Goal: Task Accomplishment & Management: Manage account settings

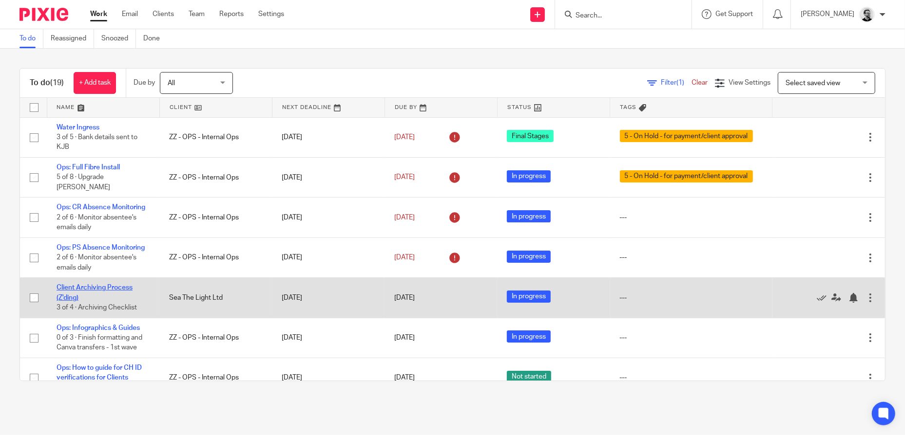
click at [108, 301] on link "Client Archiving Process (Z'ding)" at bounding box center [95, 292] width 76 height 17
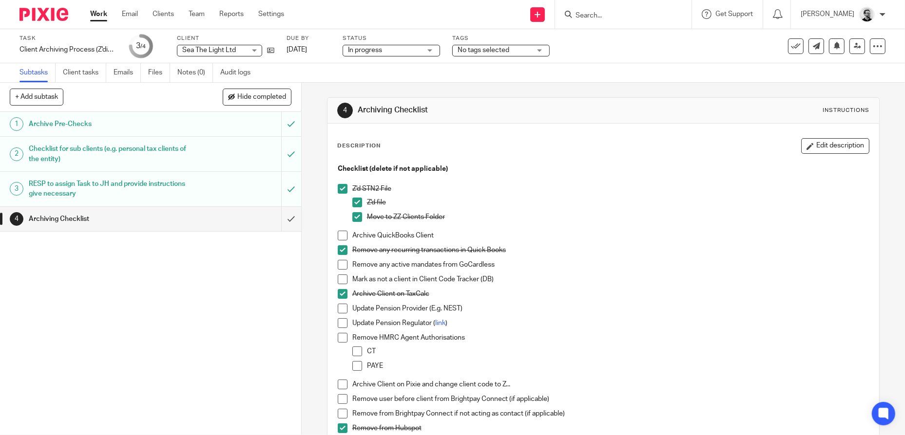
scroll to position [49, 0]
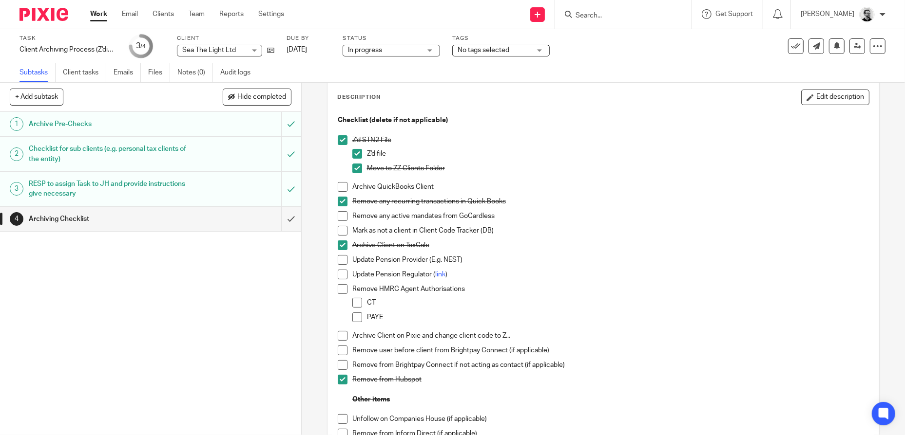
click at [591, 183] on p "Archive QuickBooks Client" at bounding box center [610, 187] width 517 height 10
click at [343, 216] on span at bounding box center [343, 216] width 10 height 10
click at [713, 198] on p "Remove any recurring transactions in Quick Books" at bounding box center [610, 202] width 517 height 10
click at [339, 188] on span at bounding box center [343, 187] width 10 height 10
click at [572, 227] on p "Mark as not a client in Client Code Tracker (DB)" at bounding box center [610, 231] width 517 height 10
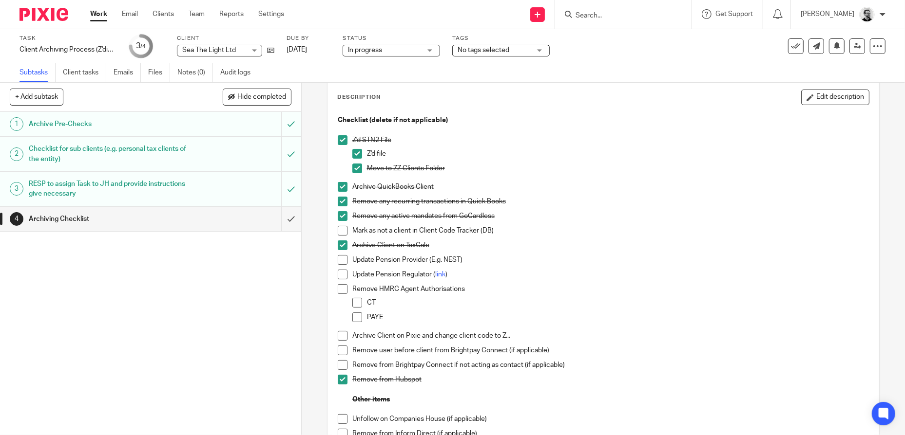
click at [341, 232] on span at bounding box center [343, 231] width 10 height 10
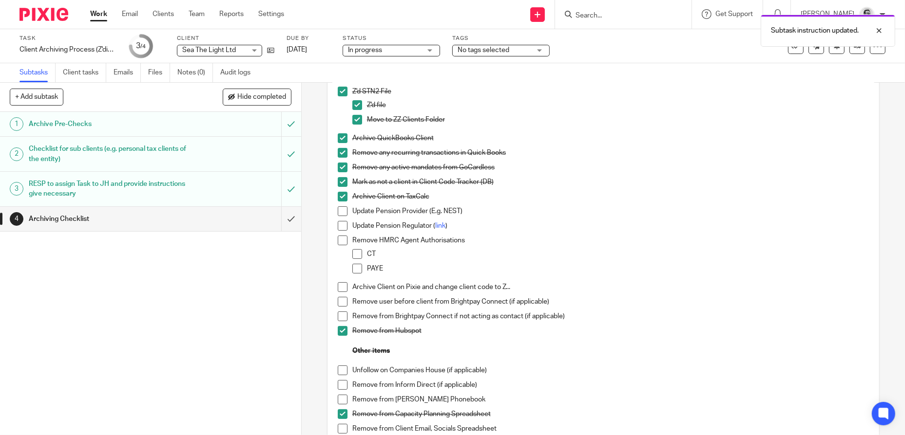
scroll to position [146, 0]
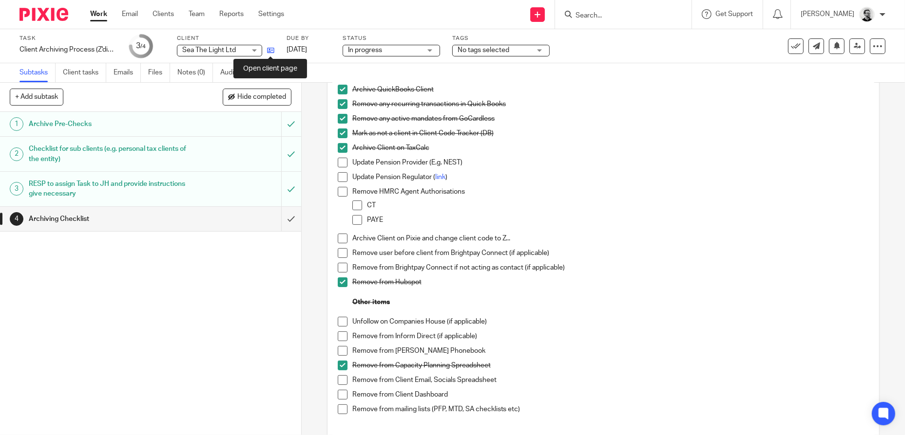
click at [269, 49] on icon at bounding box center [270, 50] width 7 height 7
click at [340, 240] on span at bounding box center [343, 239] width 10 height 10
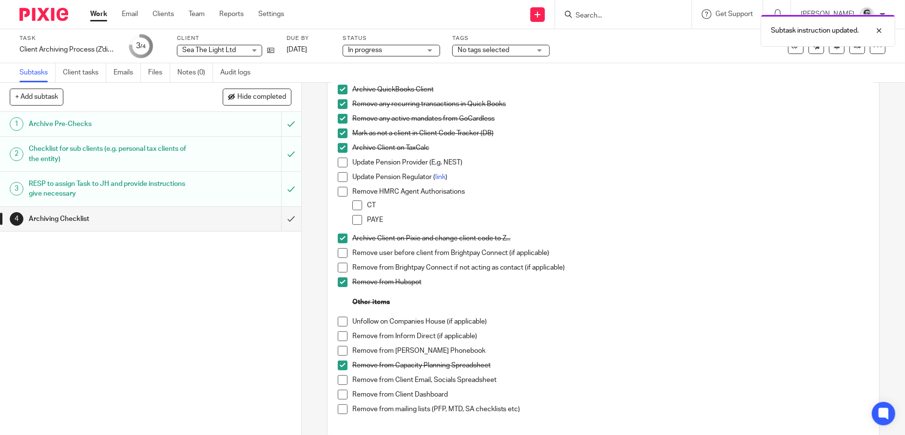
click at [645, 290] on p at bounding box center [610, 292] width 517 height 10
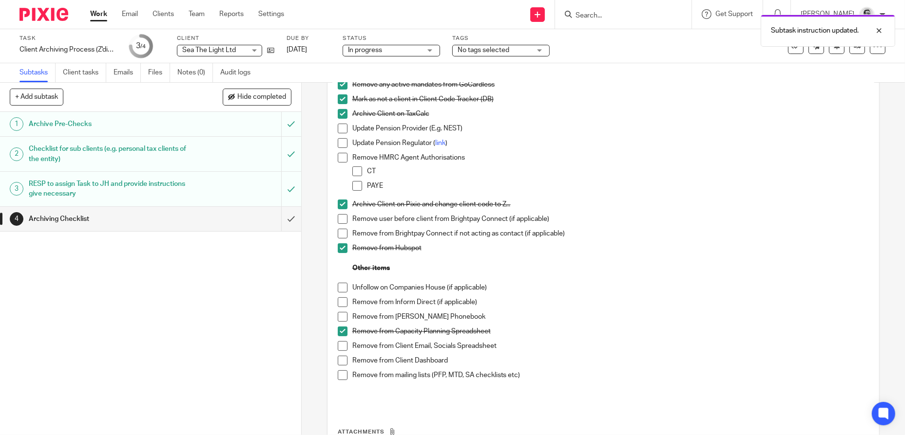
scroll to position [173, 0]
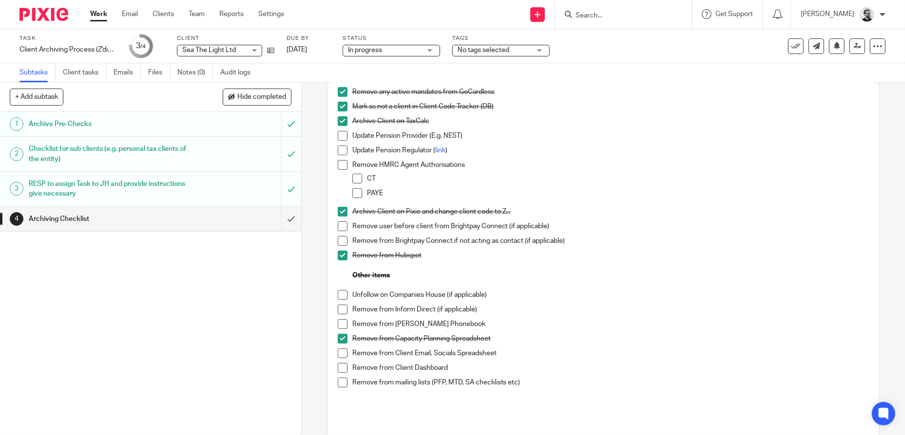
click at [340, 296] on span at bounding box center [343, 295] width 10 height 10
click at [352, 176] on span at bounding box center [357, 179] width 10 height 10
click at [338, 167] on span at bounding box center [343, 165] width 10 height 10
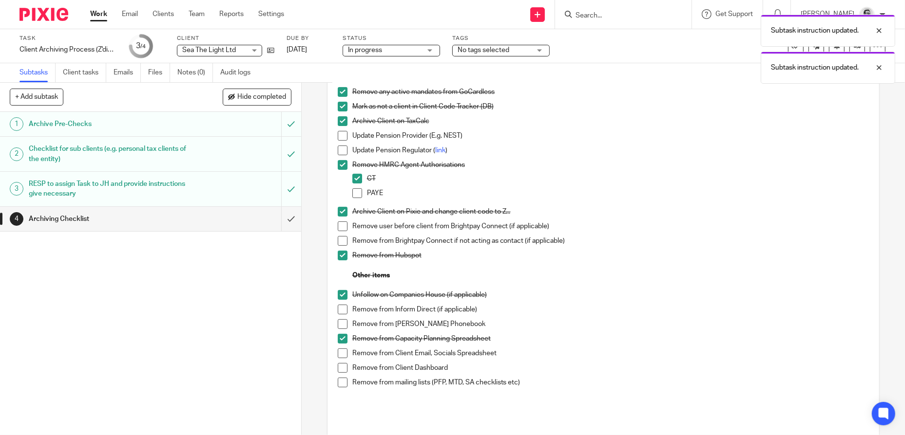
click at [637, 227] on p "Remove user before client from Brightpay Connect (if applicable)" at bounding box center [610, 227] width 517 height 10
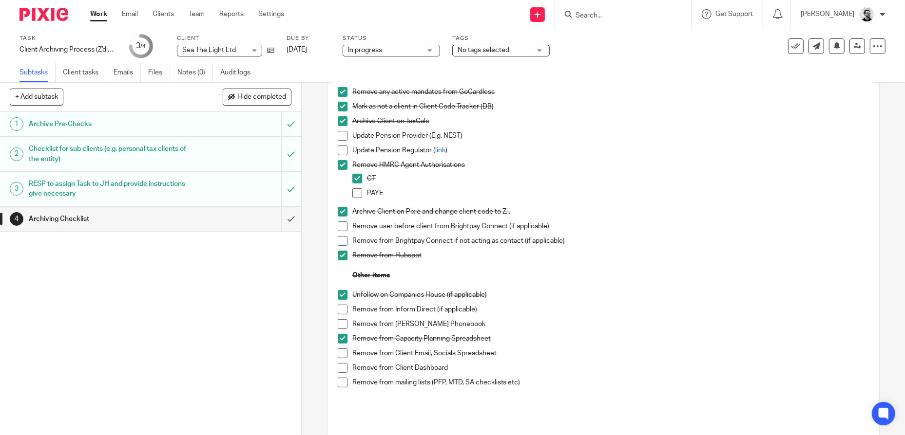
click at [354, 191] on span at bounding box center [357, 194] width 10 height 10
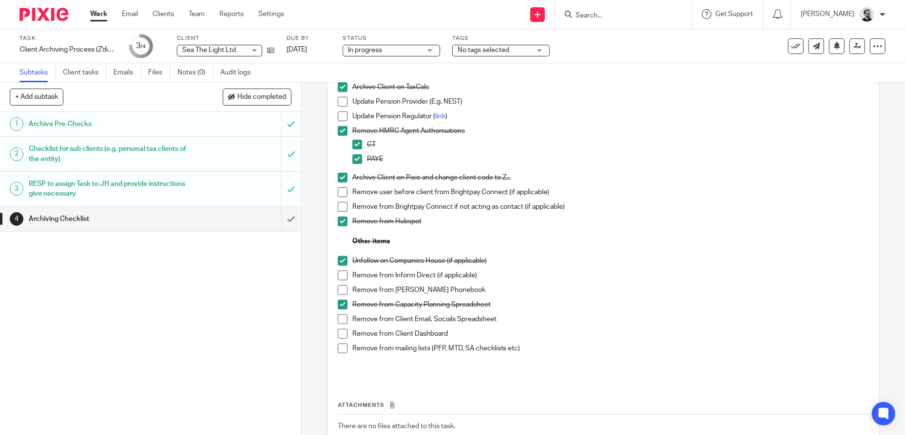
scroll to position [222, 0]
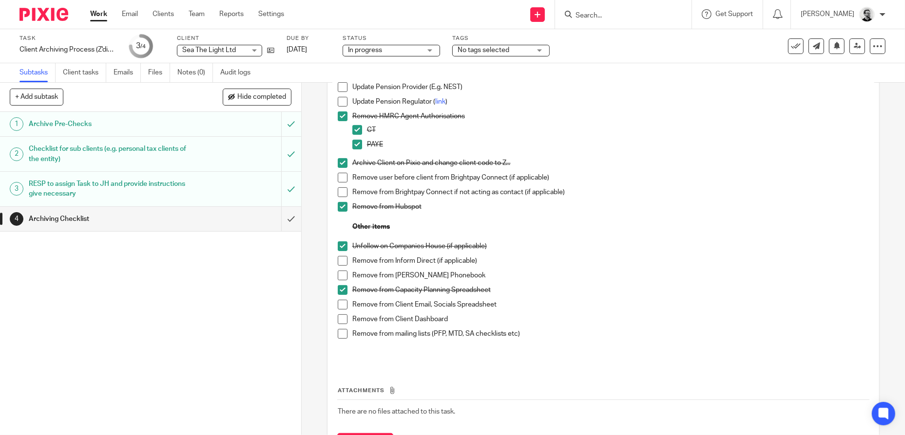
click at [341, 259] on span at bounding box center [343, 261] width 10 height 10
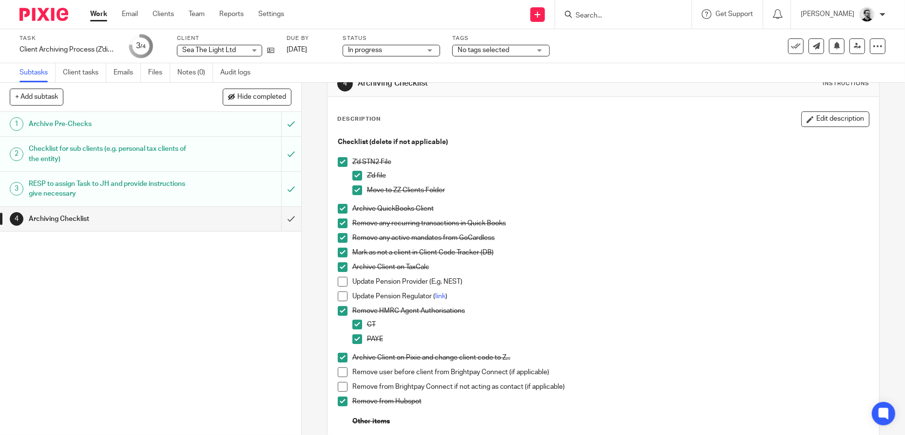
scroll to position [0, 0]
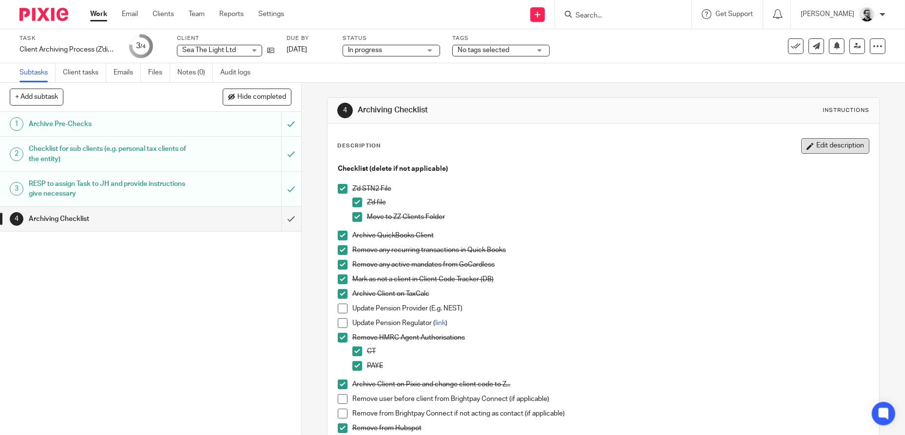
click at [832, 148] on button "Edit description" at bounding box center [835, 146] width 68 height 16
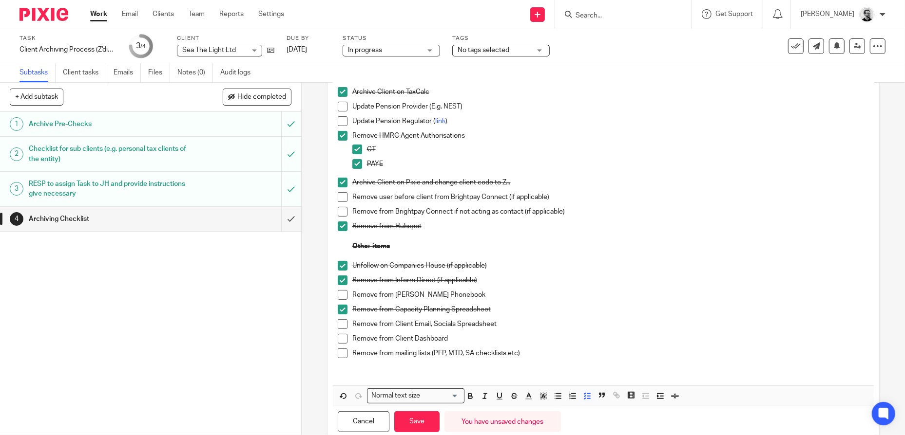
scroll to position [195, 0]
click at [518, 277] on p "Remove from Inform Direct (if applicable)" at bounding box center [610, 280] width 517 height 10
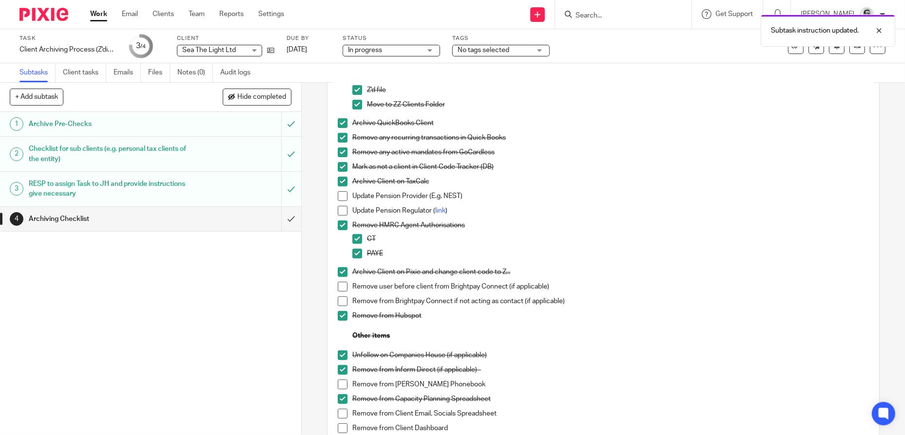
scroll to position [0, 0]
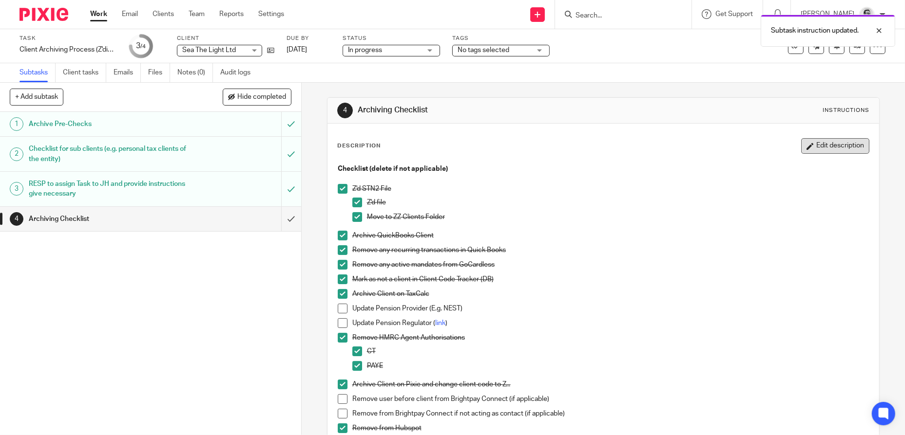
click at [829, 144] on button "Edit description" at bounding box center [835, 146] width 68 height 16
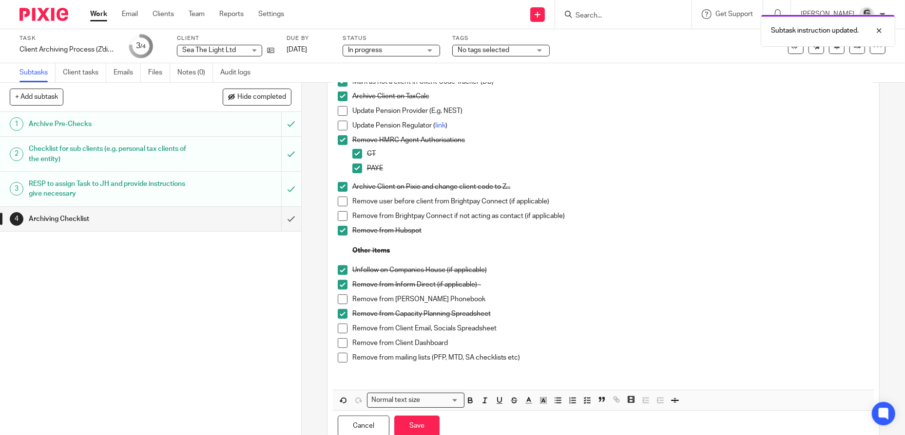
scroll to position [195, 0]
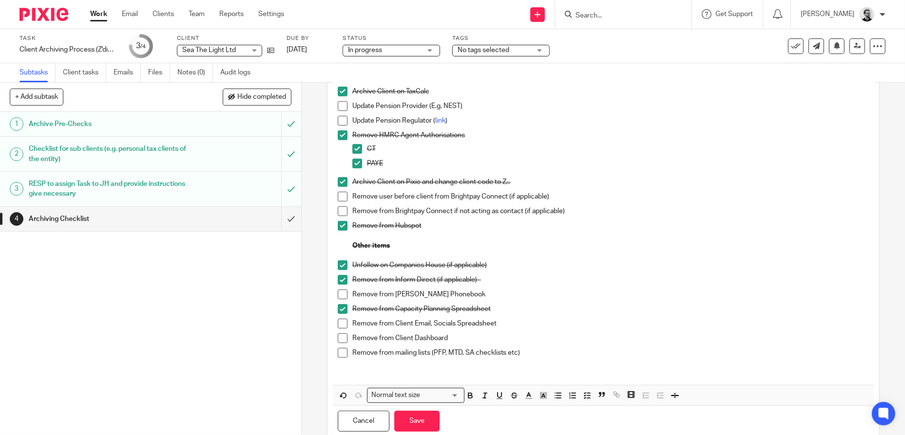
click at [504, 295] on p "Remove from Moneypenny Phonebook" at bounding box center [610, 295] width 517 height 10
click at [512, 282] on p "Remove from Inform Direct (if applicable) -" at bounding box center [610, 280] width 517 height 10
click at [405, 423] on button "Save" at bounding box center [416, 421] width 45 height 21
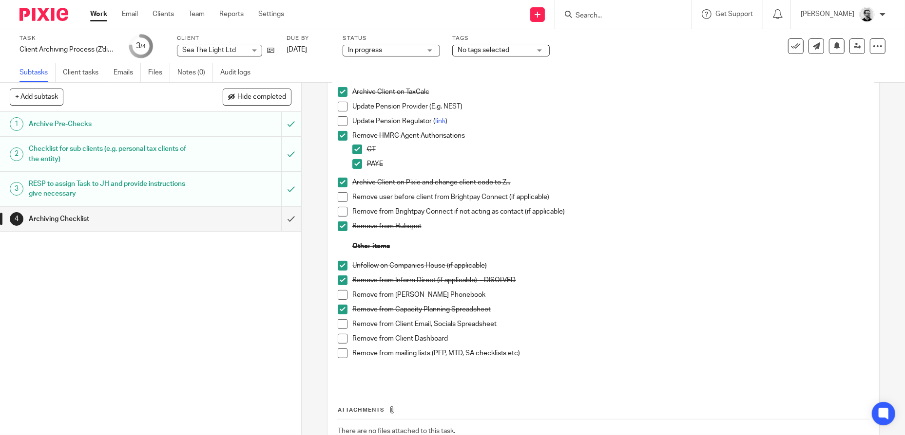
click at [338, 296] on span at bounding box center [343, 295] width 10 height 10
click at [338, 335] on span at bounding box center [343, 339] width 10 height 10
click at [339, 326] on span at bounding box center [343, 325] width 10 height 10
click at [344, 355] on span at bounding box center [343, 354] width 10 height 10
click at [675, 273] on div "Unfollow on Companies House (if applicable)" at bounding box center [610, 268] width 517 height 15
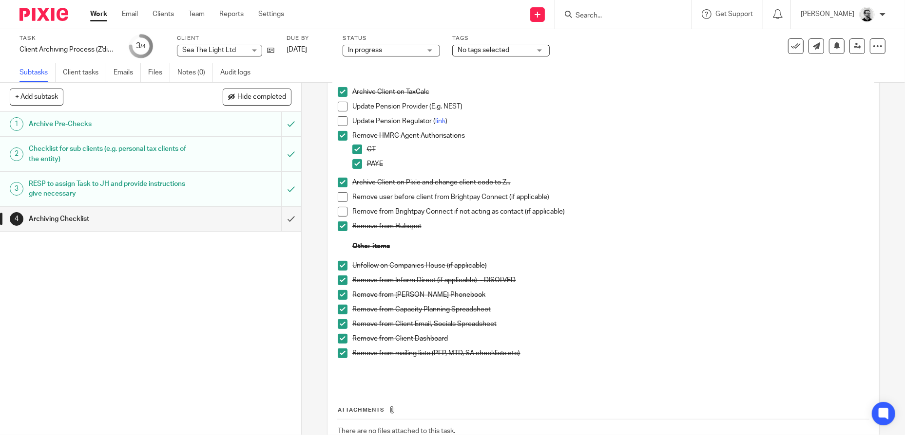
click at [341, 200] on span at bounding box center [343, 197] width 10 height 10
click at [689, 248] on p "Other items" at bounding box center [610, 247] width 517 height 10
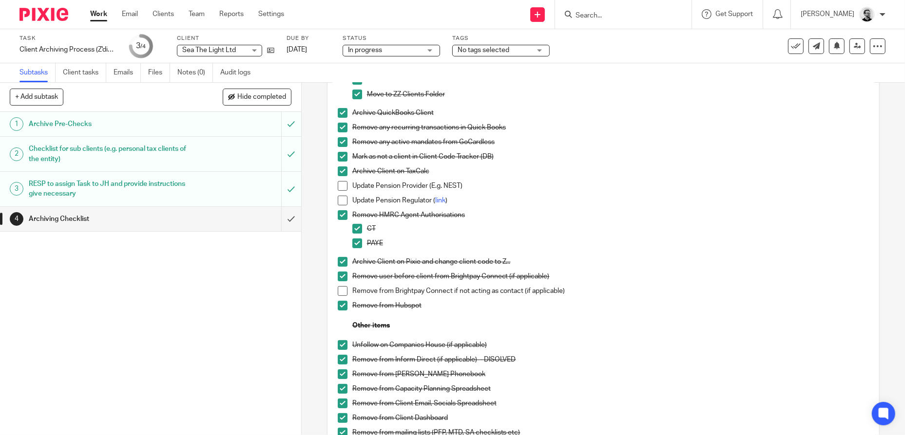
scroll to position [0, 0]
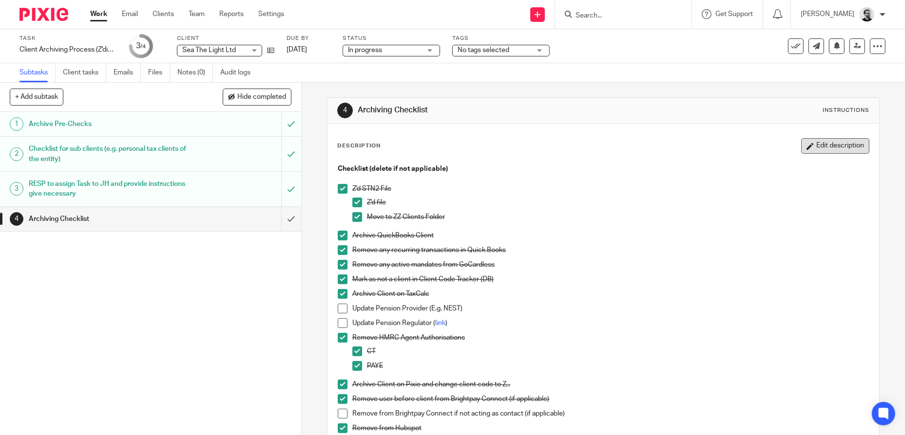
click at [821, 145] on button "Edit description" at bounding box center [835, 146] width 68 height 16
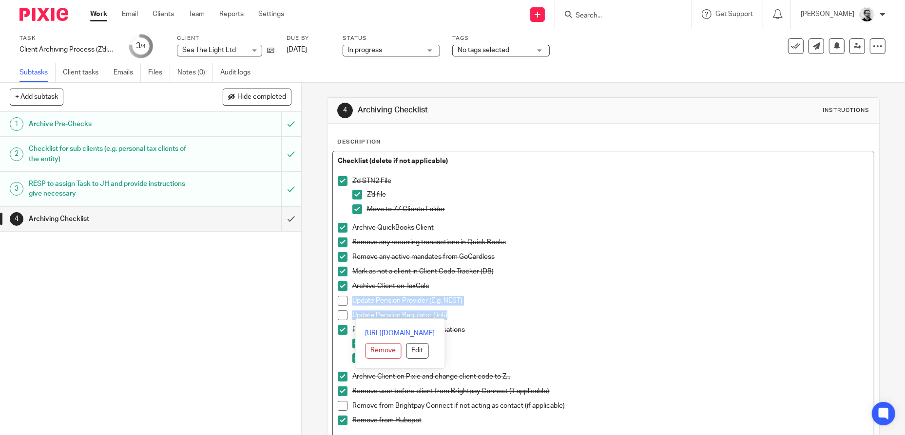
drag, startPoint x: 483, startPoint y: 318, endPoint x: 348, endPoint y: 300, distance: 136.2
click at [348, 300] on ul "Z'd STN2 File Z'd file Move to ZZ Clients Folder Archive QuickBooks Client Remo…" at bounding box center [603, 310] width 531 height 269
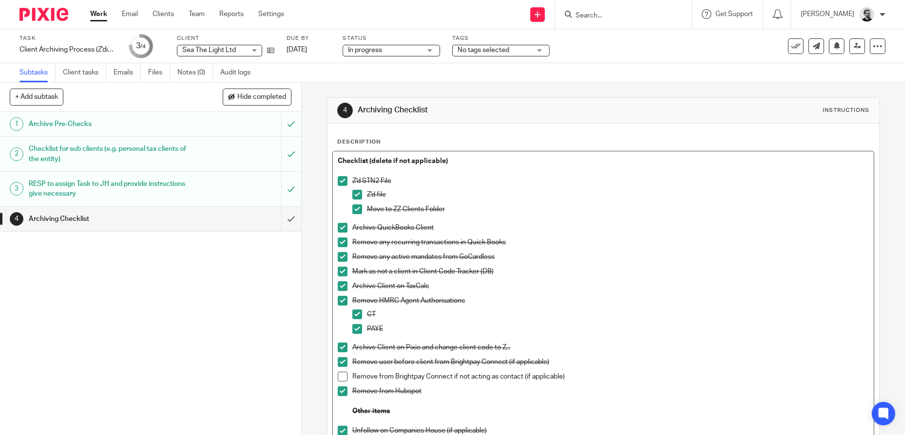
click at [711, 296] on p "Remove HMRC Agent Authorisations" at bounding box center [610, 301] width 517 height 10
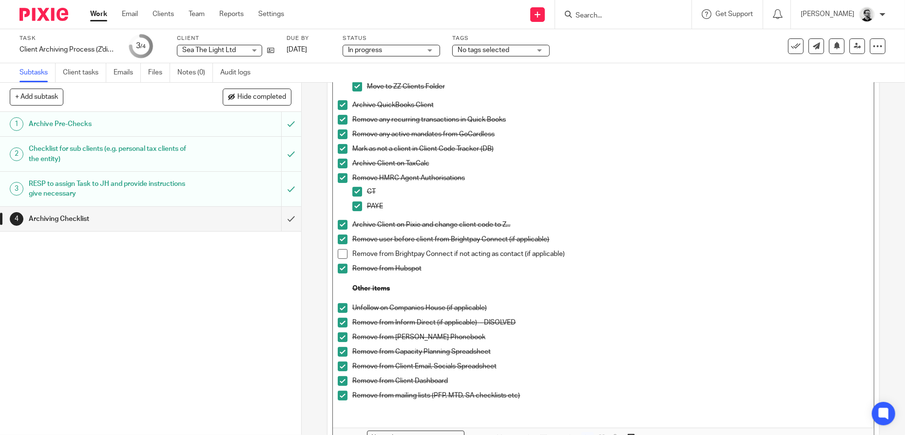
scroll to position [146, 0]
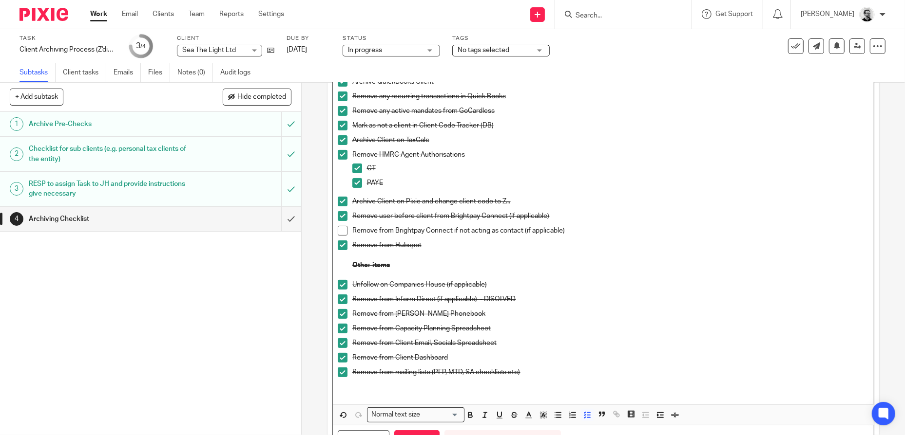
click at [340, 229] on span at bounding box center [343, 231] width 10 height 10
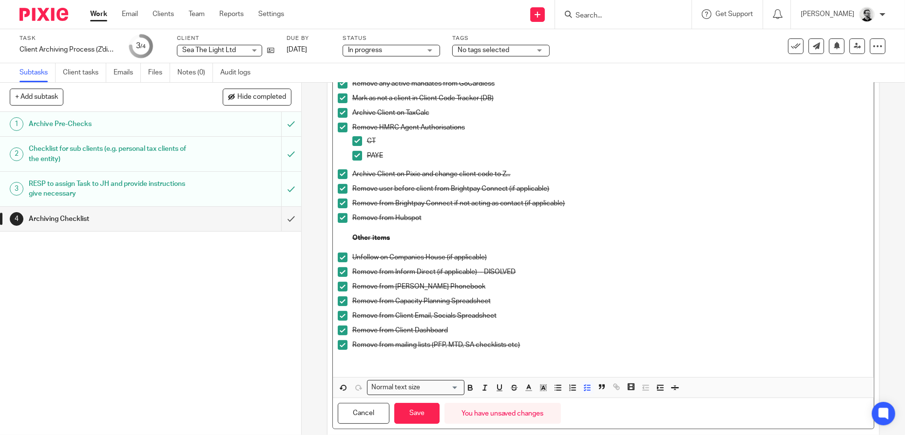
scroll to position [197, 0]
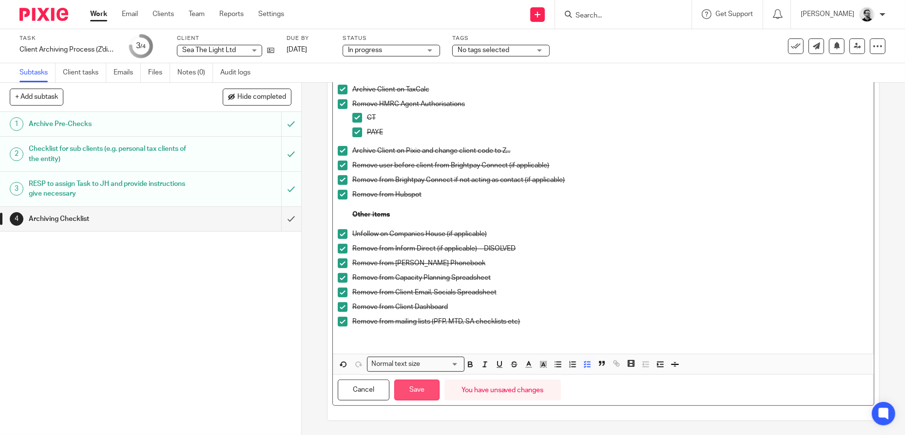
click at [421, 396] on button "Save" at bounding box center [416, 390] width 45 height 21
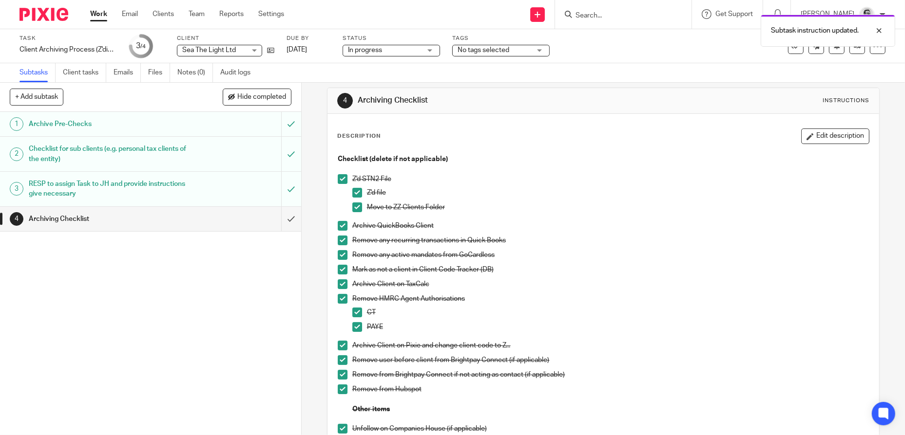
scroll to position [0, 0]
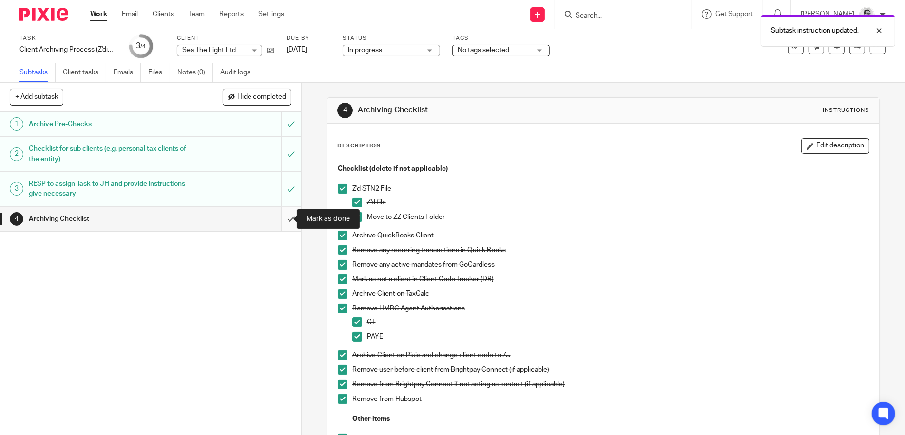
click at [279, 218] on input "submit" at bounding box center [150, 219] width 301 height 24
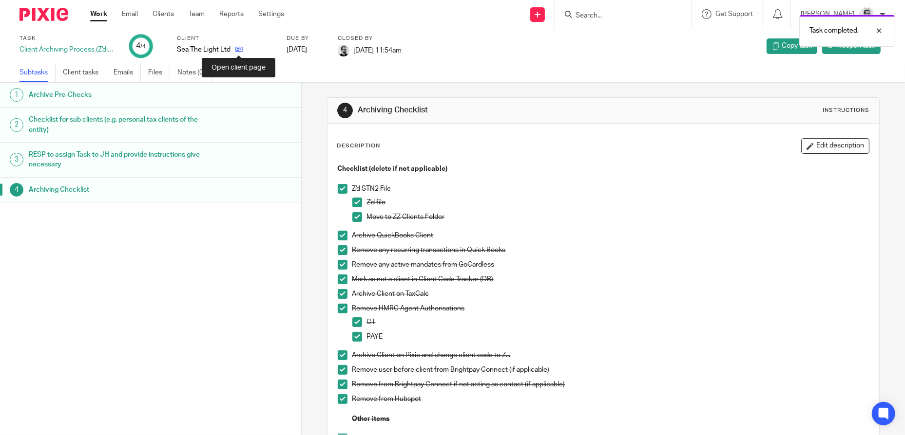
click at [239, 50] on icon at bounding box center [238, 49] width 7 height 7
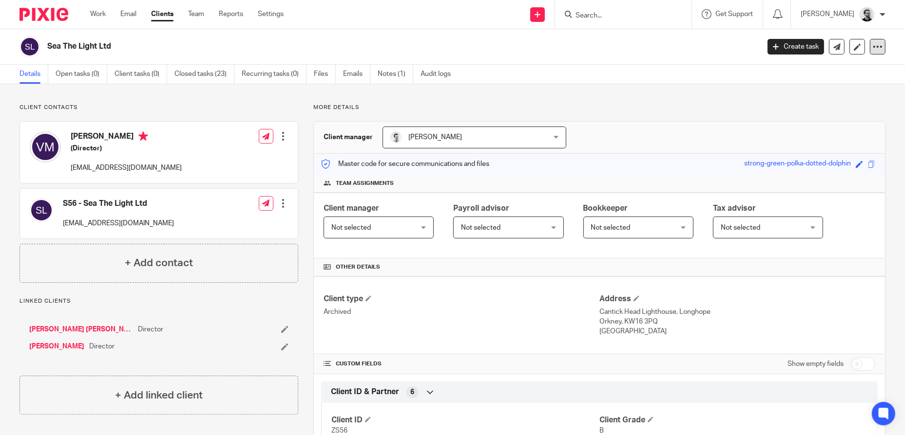
click at [872, 45] on icon at bounding box center [877, 47] width 10 height 10
click at [809, 112] on button "Archive client" at bounding box center [817, 113] width 108 height 13
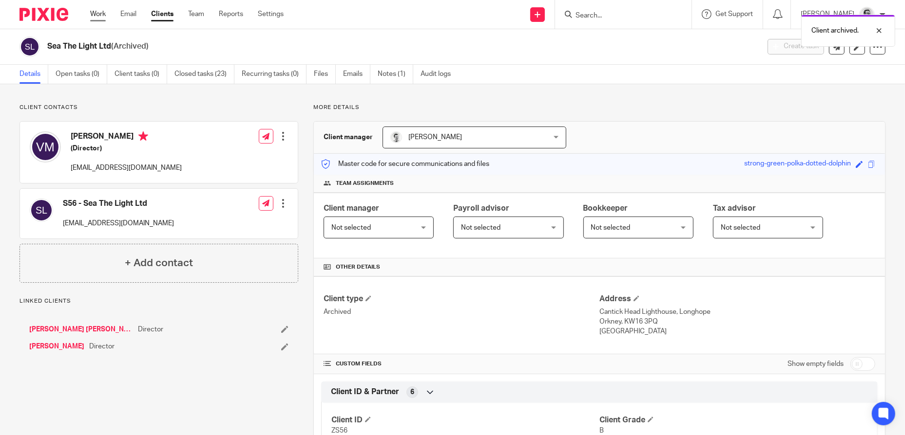
click at [100, 14] on link "Work" at bounding box center [98, 14] width 16 height 10
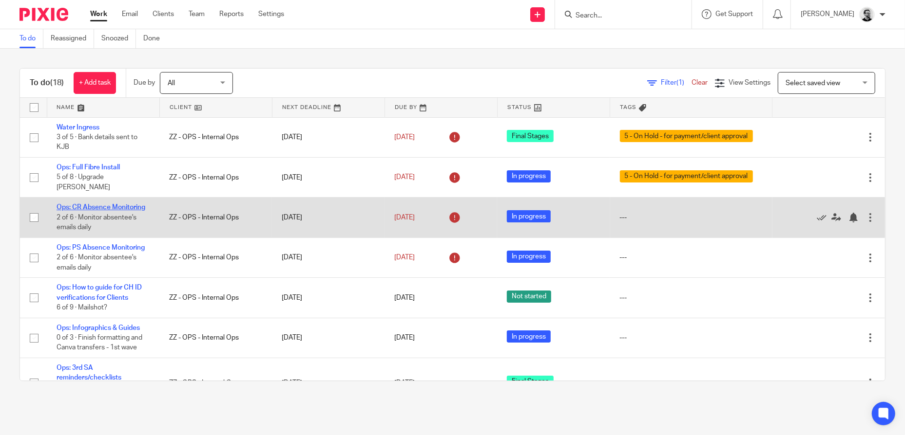
click at [88, 209] on link "Ops: CR Absence Monitoring" at bounding box center [101, 207] width 89 height 7
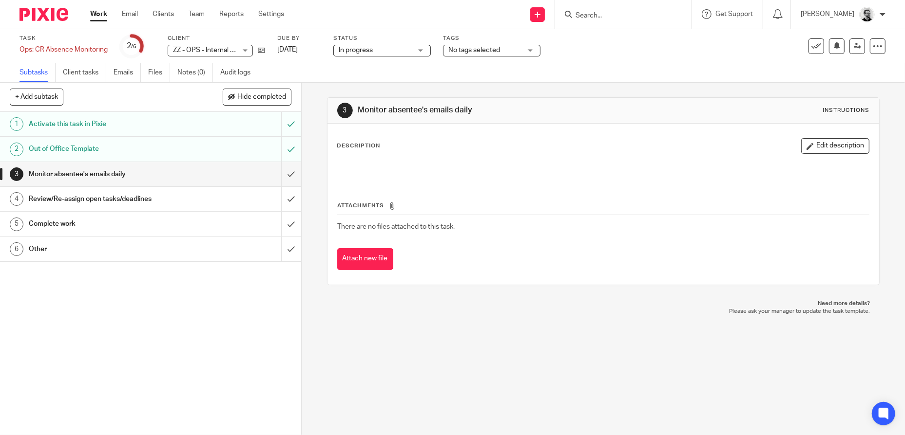
click at [611, 14] on input "Search" at bounding box center [618, 16] width 88 height 9
click at [197, 14] on link "Team" at bounding box center [197, 14] width 16 height 10
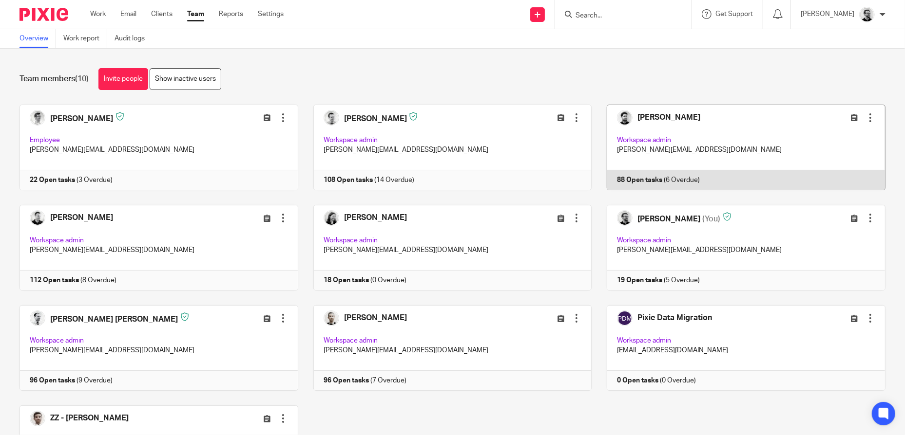
click at [733, 133] on link at bounding box center [738, 148] width 294 height 86
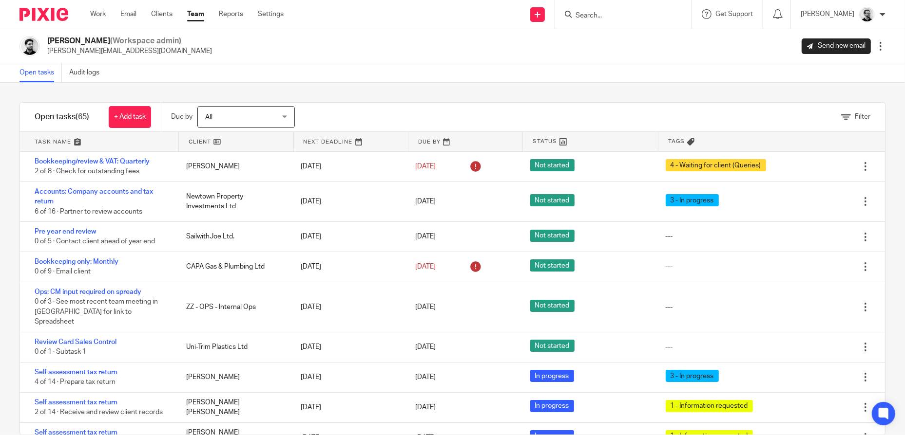
click at [197, 15] on link "Team" at bounding box center [195, 14] width 17 height 10
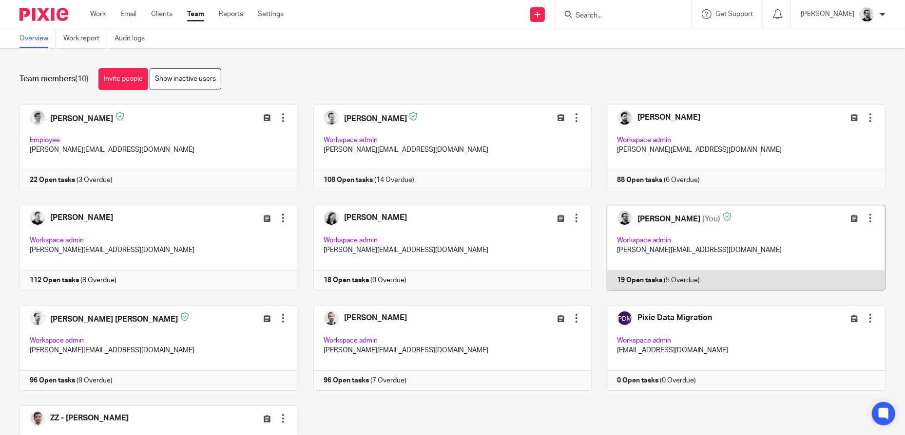
click at [664, 220] on link at bounding box center [738, 248] width 294 height 86
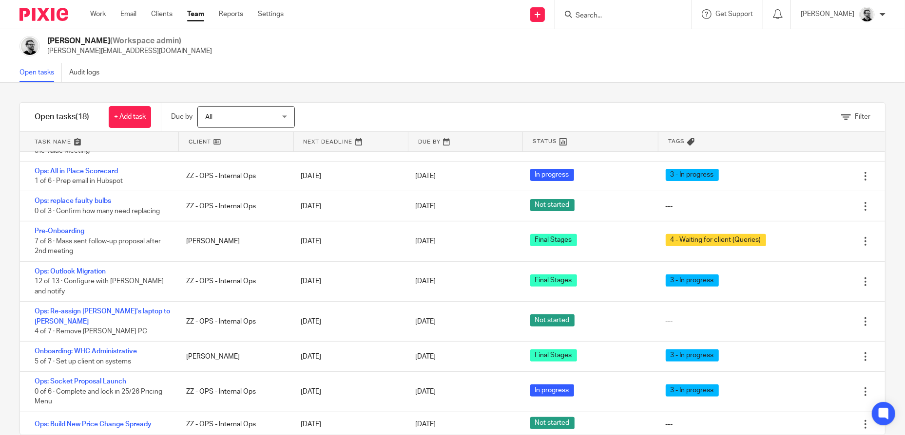
scroll to position [19, 0]
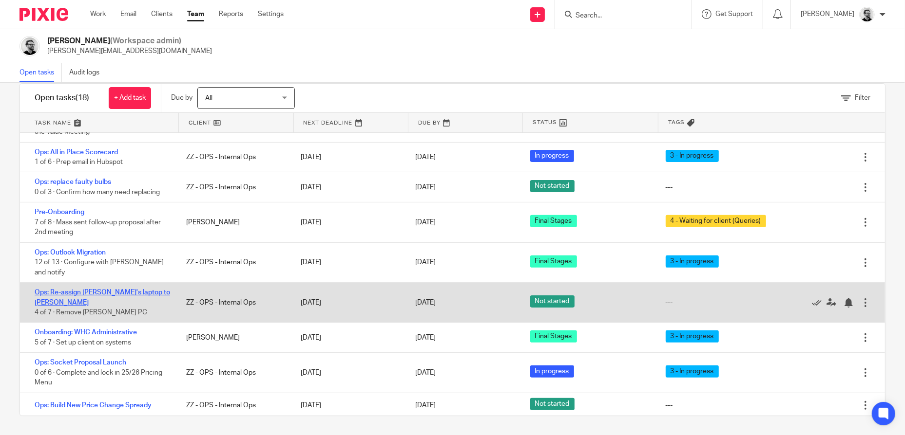
click at [142, 298] on link "Ops: Re-assign [PERSON_NAME]'s laptop to [PERSON_NAME]" at bounding box center [102, 297] width 135 height 17
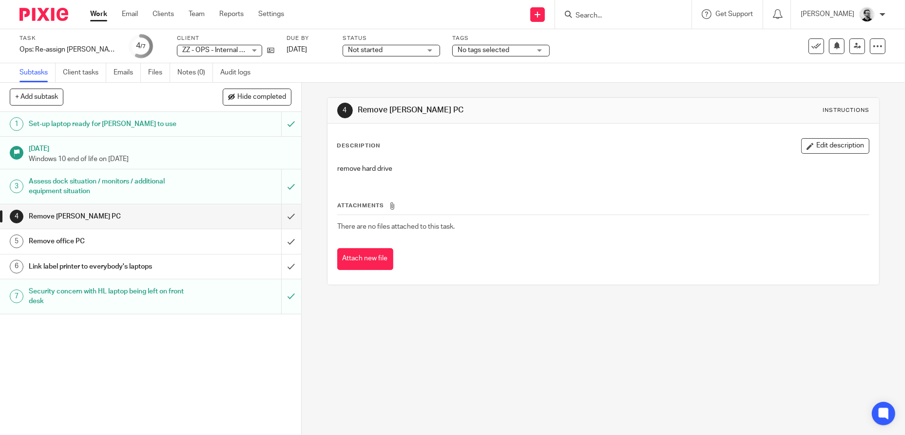
click at [822, 147] on button "Edit description" at bounding box center [835, 146] width 68 height 16
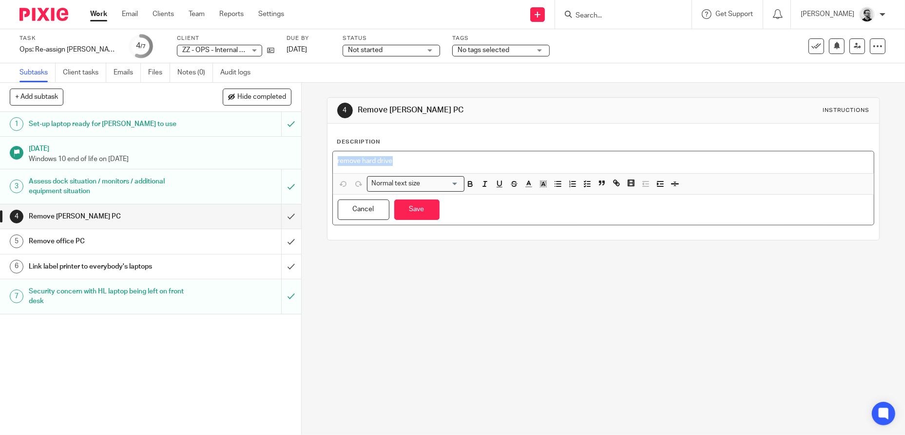
drag, startPoint x: 439, startPoint y: 160, endPoint x: 306, endPoint y: 155, distance: 133.1
click at [306, 155] on div "4 Remove Helen PC Instructions Description remove hard drive Normal text size L…" at bounding box center [603, 259] width 603 height 353
drag, startPoint x: 588, startPoint y: 185, endPoint x: 550, endPoint y: 175, distance: 38.8
click at [588, 185] on button "button" at bounding box center [587, 184] width 12 height 12
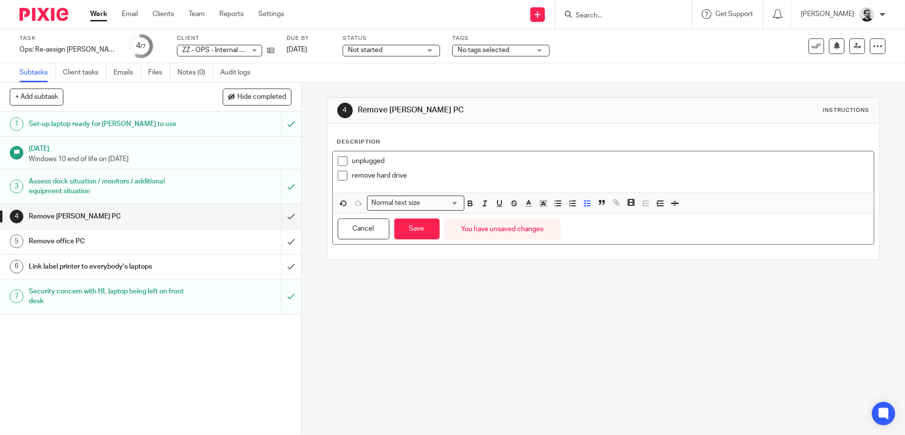
click at [338, 160] on span at bounding box center [343, 161] width 10 height 10
click at [430, 230] on button "Save" at bounding box center [416, 229] width 45 height 21
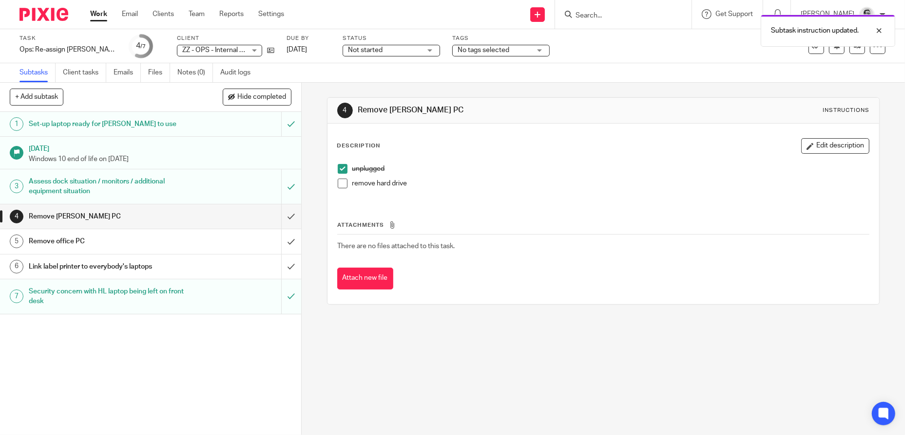
click at [202, 268] on div "Link label printer to everybody's laptops" at bounding box center [150, 267] width 243 height 15
